Goal: Information Seeking & Learning: Learn about a topic

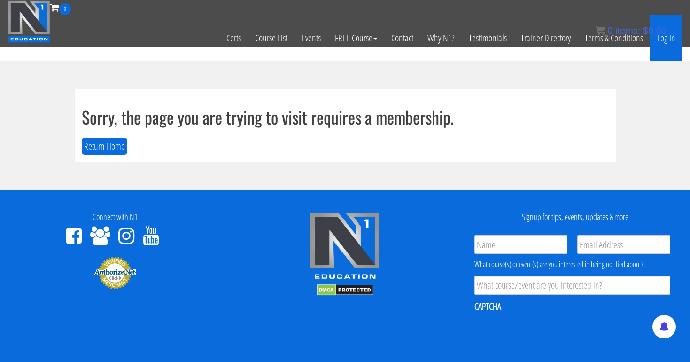
click at [662, 42] on link "Log In" at bounding box center [666, 38] width 32 height 46
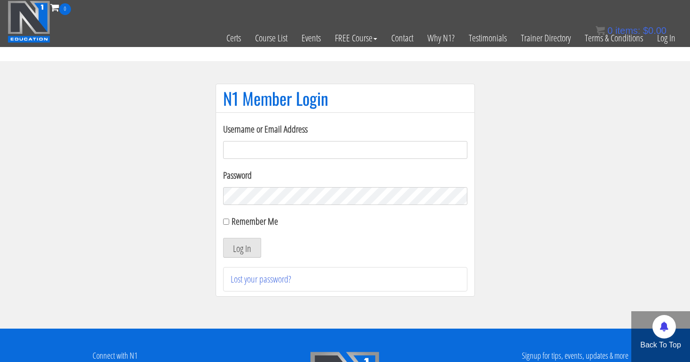
type input "tpweimar@me.com"
click at [241, 247] on button "Log In" at bounding box center [242, 248] width 38 height 20
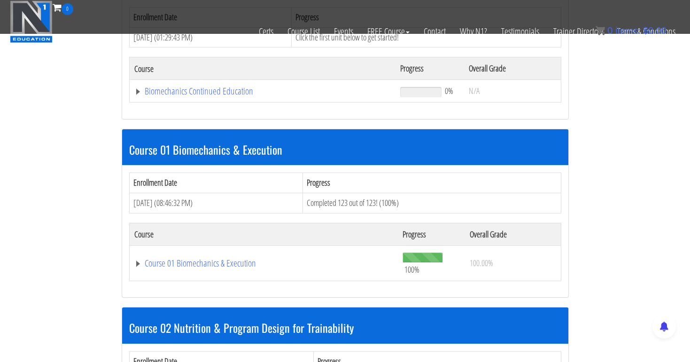
scroll to position [220, 0]
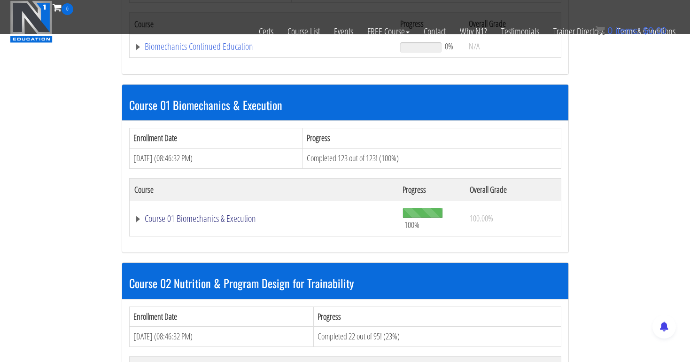
click at [219, 51] on link "Course 01 Biomechanics & Execution" at bounding box center [262, 46] width 257 height 9
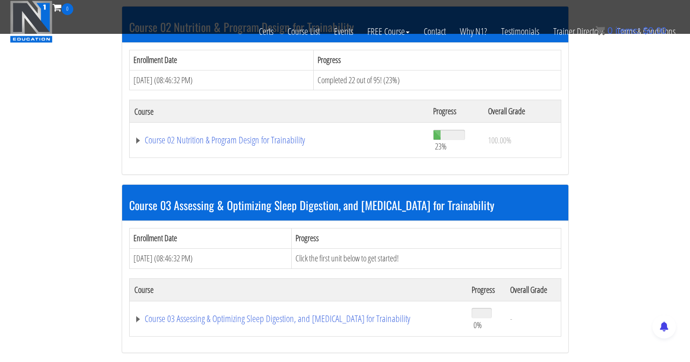
scroll to position [3281, 0]
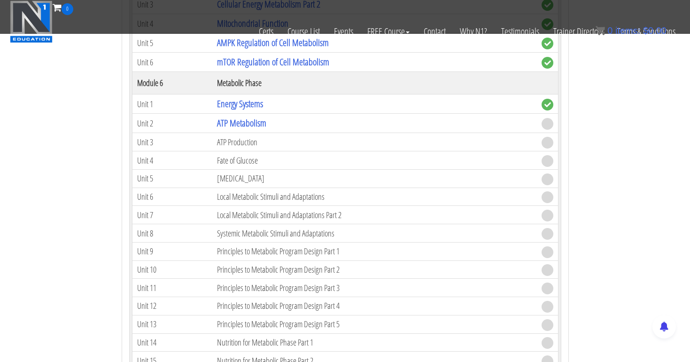
scroll to position [3888, 0]
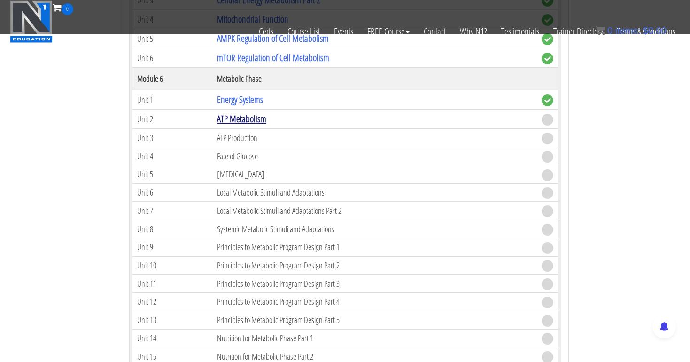
click at [254, 117] on link "ATP Metabolism" at bounding box center [241, 118] width 49 height 13
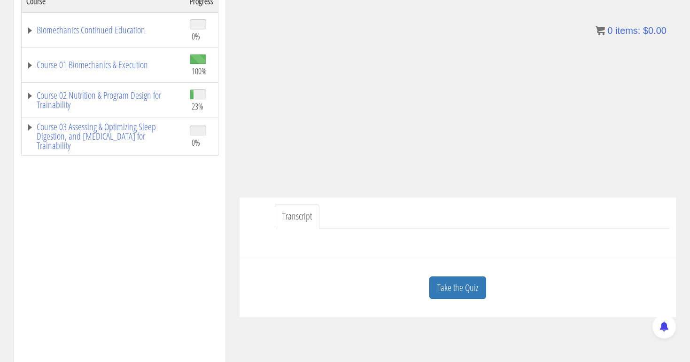
scroll to position [179, 0]
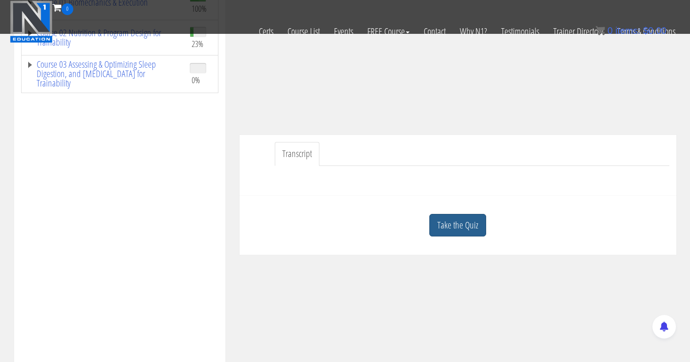
click at [456, 230] on link "Take the Quiz" at bounding box center [457, 225] width 57 height 23
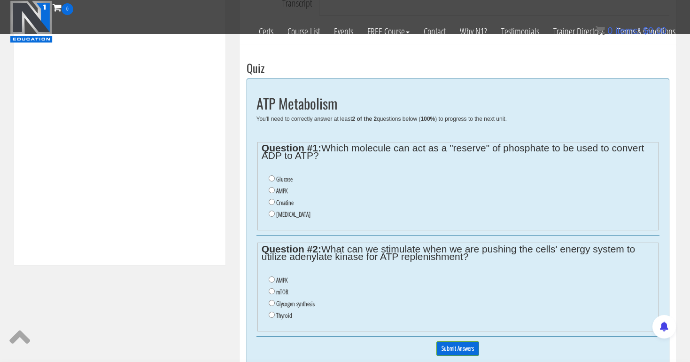
scroll to position [329, 0]
click at [269, 188] on input "AMPK" at bounding box center [272, 190] width 6 height 6
radio input "true"
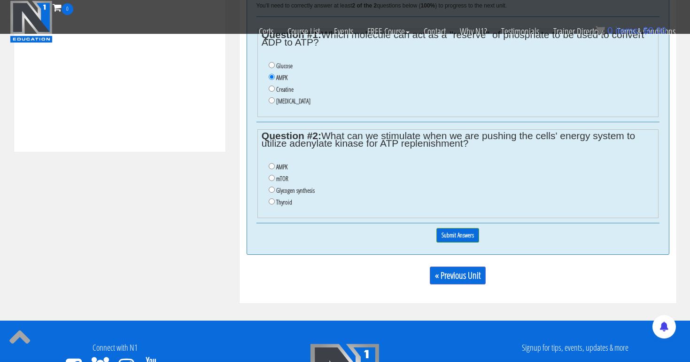
scroll to position [447, 0]
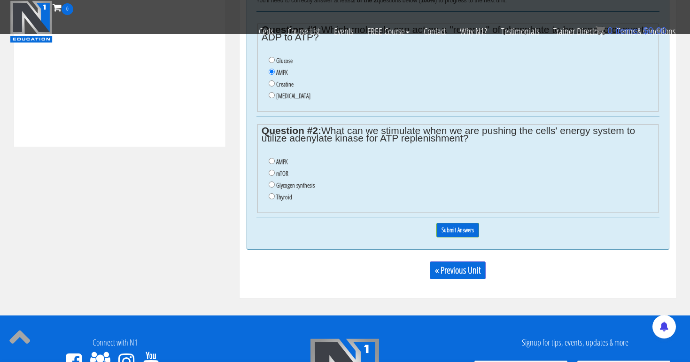
click at [270, 170] on input "mTOR" at bounding box center [272, 173] width 6 height 6
radio input "true"
click at [449, 223] on input "Submit Answers" at bounding box center [457, 230] width 43 height 15
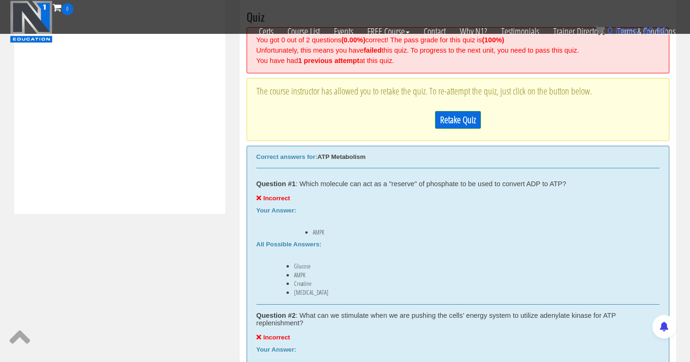
scroll to position [377, 0]
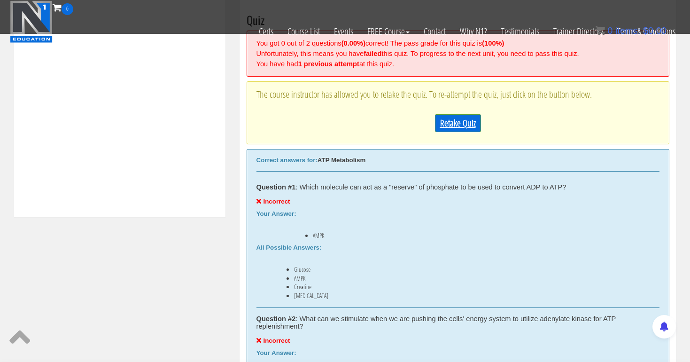
click at [454, 119] on link "Retake Quiz" at bounding box center [458, 123] width 46 height 18
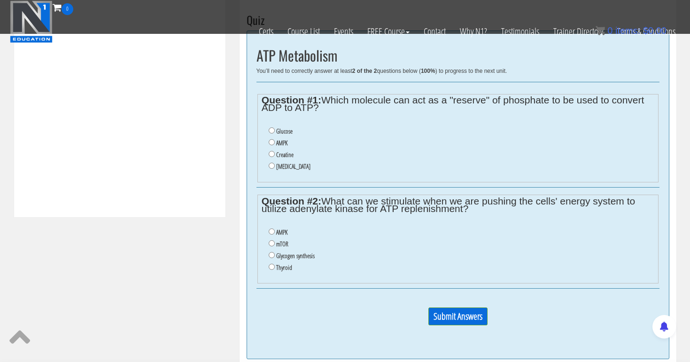
click at [270, 130] on input "Glucose" at bounding box center [272, 130] width 6 height 6
radio input "true"
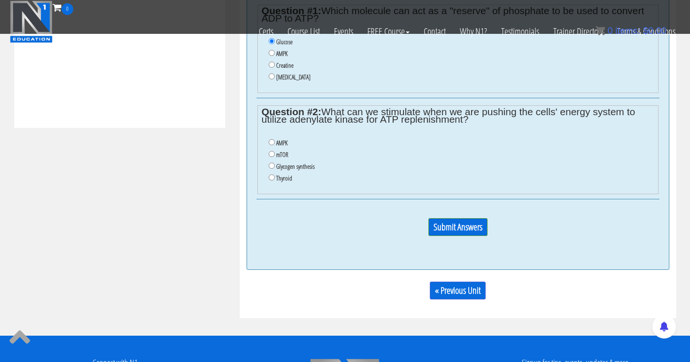
scroll to position [467, 0]
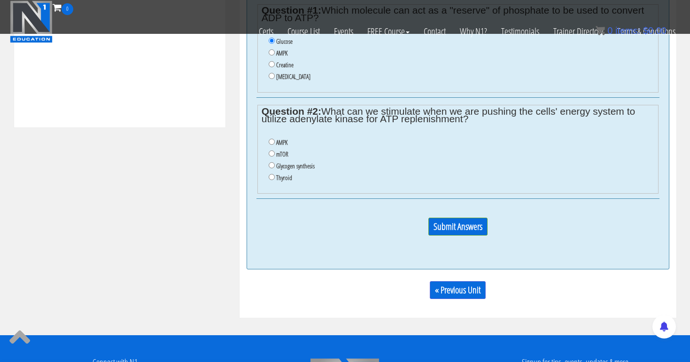
click at [270, 139] on input "AMPK" at bounding box center [272, 142] width 6 height 6
radio input "true"
click at [449, 217] on input "Submit Answers" at bounding box center [457, 226] width 59 height 18
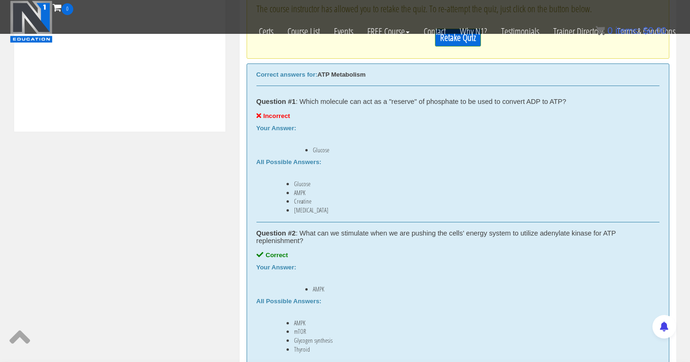
scroll to position [448, 0]
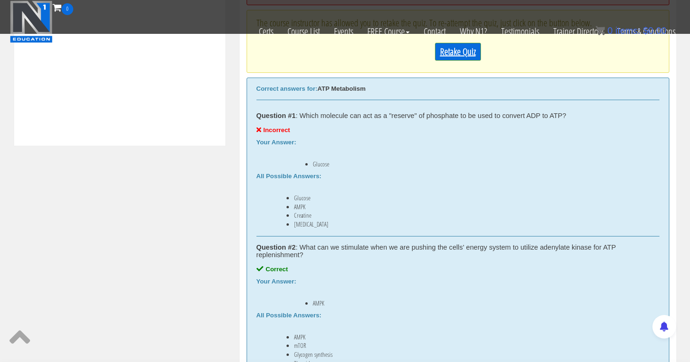
click at [451, 48] on link "Retake Quiz" at bounding box center [458, 52] width 46 height 18
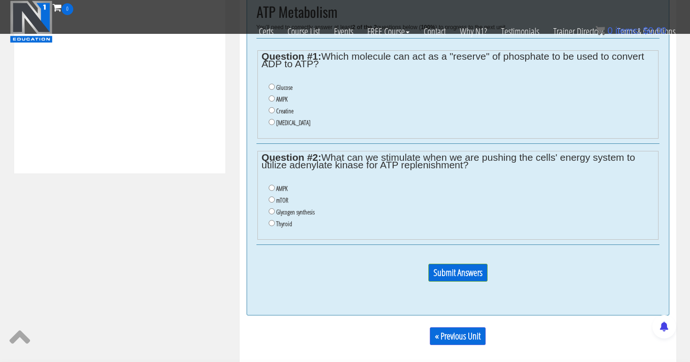
scroll to position [416, 0]
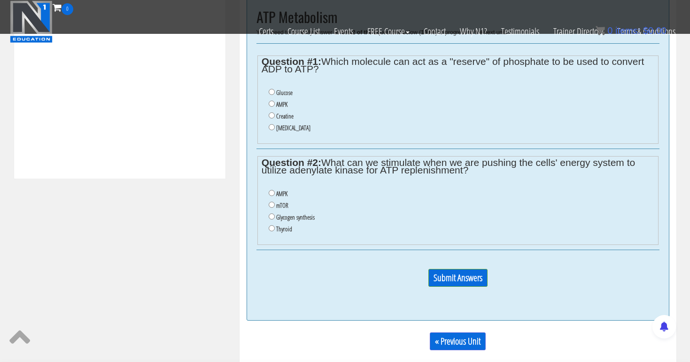
click at [272, 112] on input "Creatine" at bounding box center [272, 115] width 6 height 6
radio input "true"
click at [271, 190] on input "AMPK" at bounding box center [272, 193] width 6 height 6
radio input "true"
click at [454, 269] on input "Submit Answers" at bounding box center [457, 278] width 59 height 18
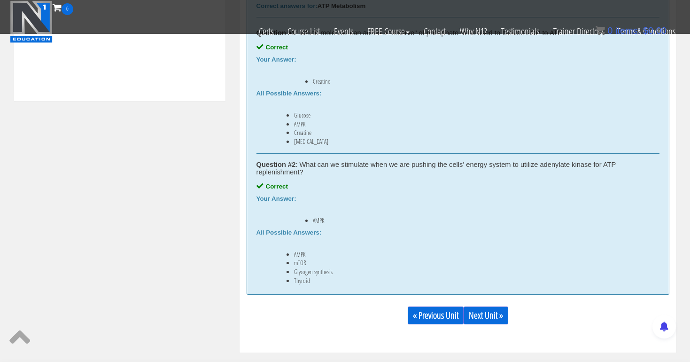
scroll to position [495, 0]
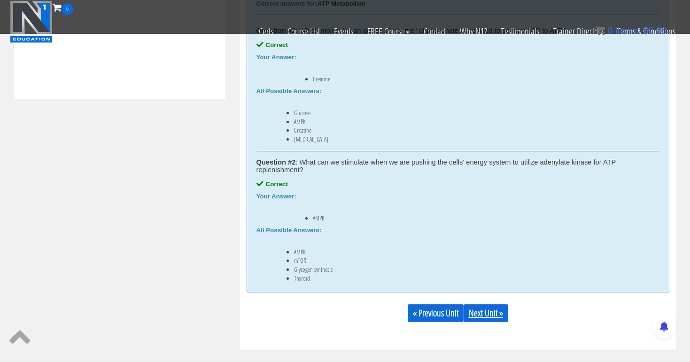
click at [493, 313] on link "Next Unit »" at bounding box center [485, 313] width 45 height 18
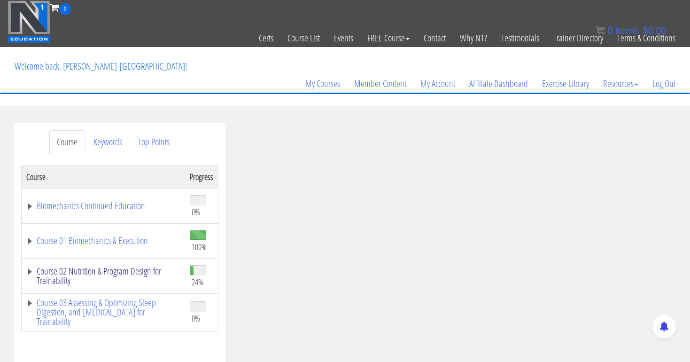
click at [135, 273] on link "Course 02 Nutrition & Program Design for Trainability" at bounding box center [103, 275] width 154 height 19
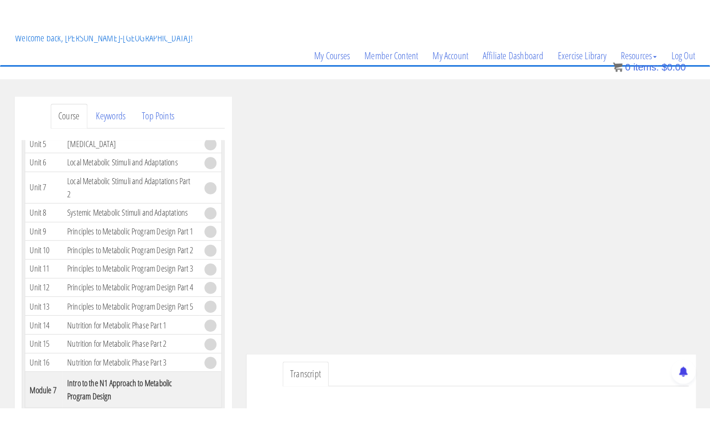
scroll to position [65, 0]
